Goal: Information Seeking & Learning: Learn about a topic

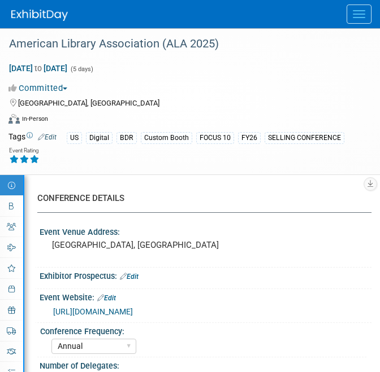
select select "Annual"
select select "Level 1"
select select "In-Person Booth"
select select "Libraries"
select select "Bloomsbury Digital Resources"
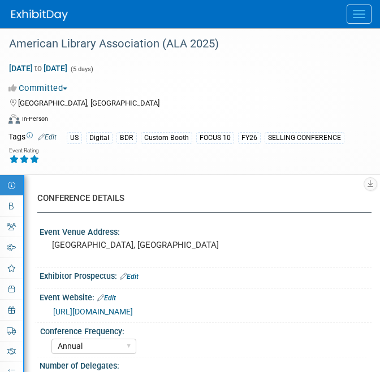
select select "[PERSON_NAME]"
select select "BDR Product Awareness and Trial Generation​"
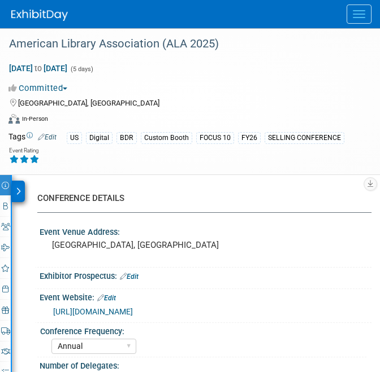
click at [7, 205] on icon at bounding box center [5, 206] width 5 height 7
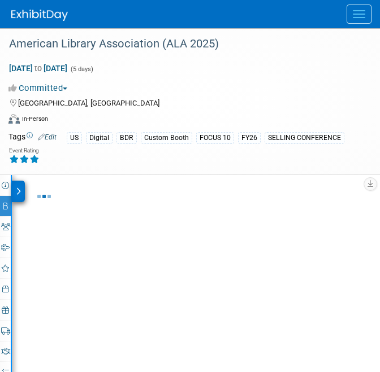
select select "DIGI"
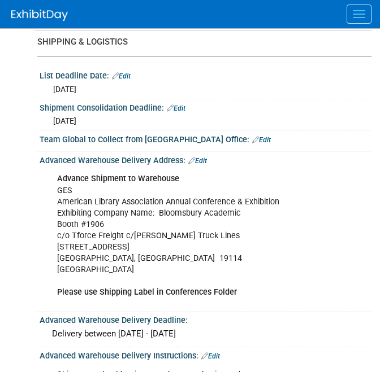
scroll to position [1461, 0]
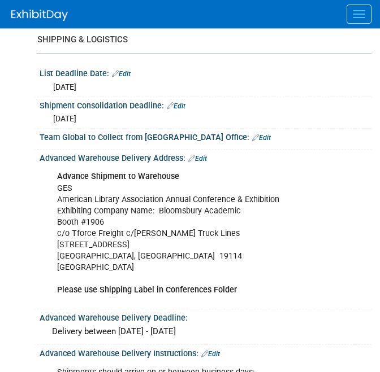
drag, startPoint x: 34, startPoint y: 131, endPoint x: 240, endPoint y: 134, distance: 205.8
click at [240, 134] on div "Team Global to Collect from [GEOGRAPHIC_DATA] Office: Edit" at bounding box center [202, 139] width 337 height 21
drag, startPoint x: 240, startPoint y: 134, endPoint x: 39, endPoint y: 134, distance: 200.7
click at [40, 134] on div "Team Global to Collect from [GEOGRAPHIC_DATA] Office: Edit" at bounding box center [206, 136] width 332 height 15
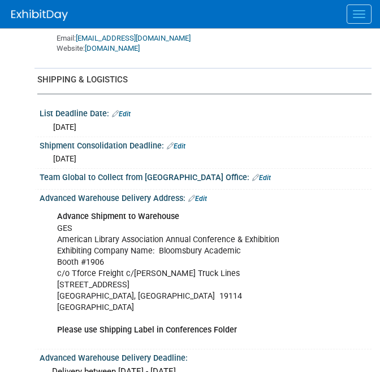
scroll to position [1418, 0]
